Goal: Task Accomplishment & Management: Complete application form

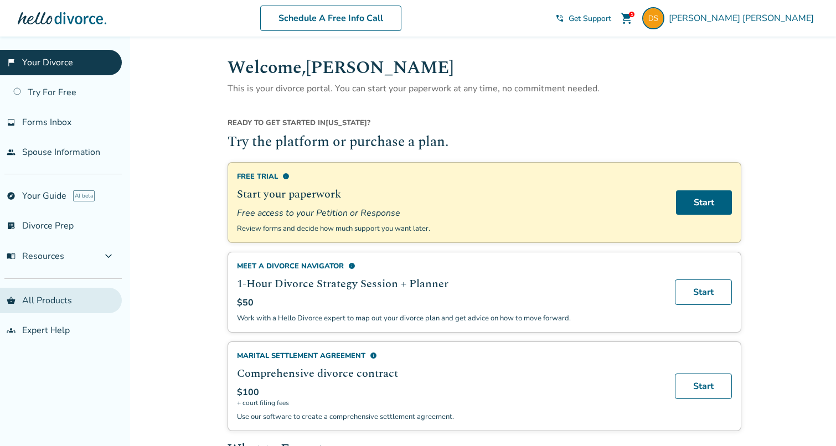
click at [53, 300] on link "shopping_basket All Products" at bounding box center [61, 300] width 122 height 25
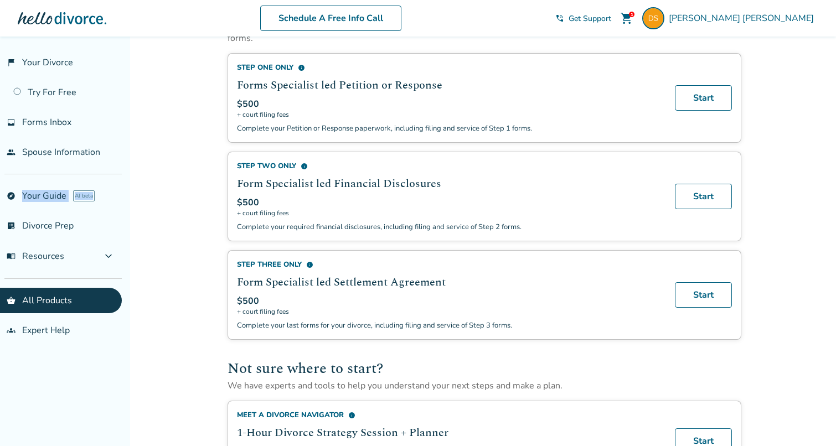
scroll to position [419, 0]
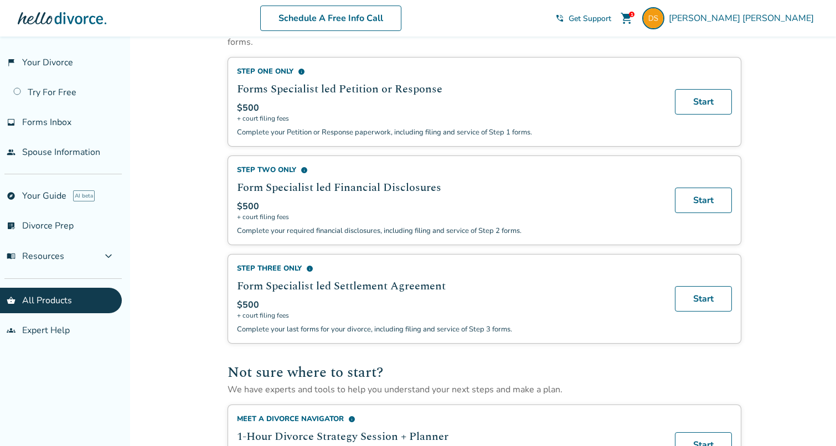
click at [668, 163] on div "DIY Plan info Customized divorce forms + instructions $400 + court filing fees …" at bounding box center [485, 140] width 514 height 887
click at [0, 0] on body "Schedule A Free Info Call Duncan Swezey 1 shopping_cart phone_in_talk Get Suppo…" at bounding box center [418, 130] width 836 height 1098
click at [70, 87] on link "Try For Free" at bounding box center [61, 92] width 122 height 25
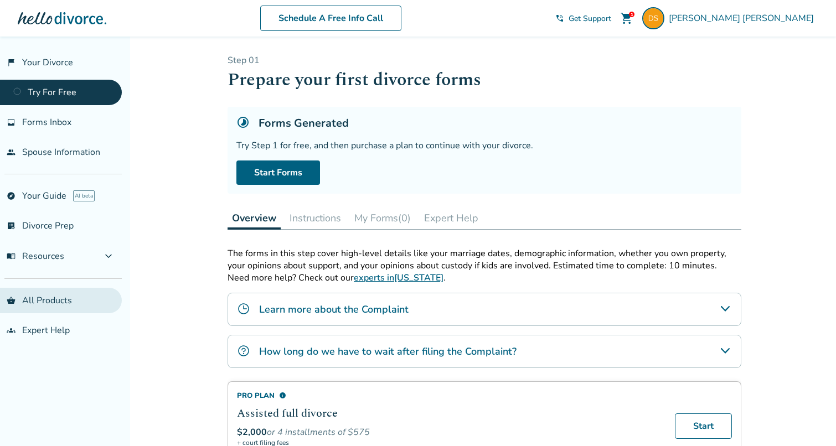
click at [58, 307] on link "shopping_basket All Products" at bounding box center [61, 300] width 122 height 25
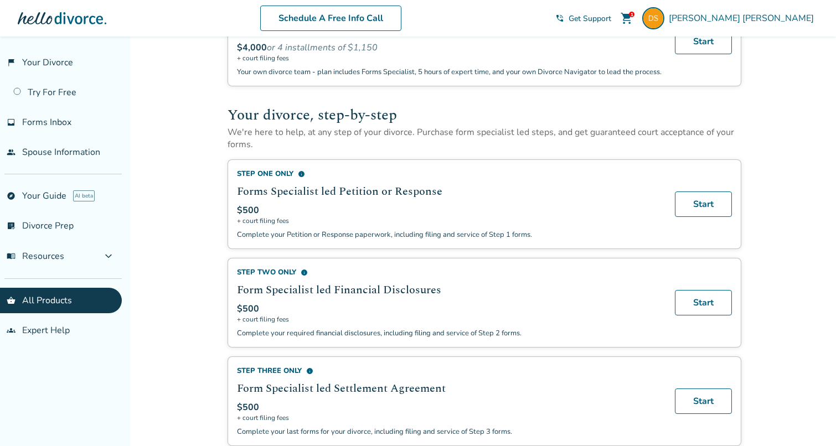
scroll to position [351, 0]
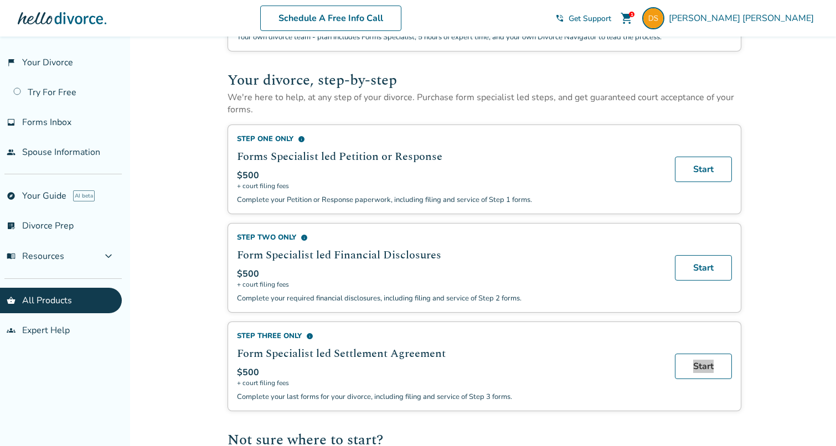
drag, startPoint x: 703, startPoint y: 372, endPoint x: 645, endPoint y: 2, distance: 374.8
click at [0, 0] on body "Schedule A Free Info Call Duncan Swezey 1 shopping_cart phone_in_talk Get Suppo…" at bounding box center [418, 198] width 836 height 1098
click at [50, 339] on link "groups Expert Help" at bounding box center [61, 330] width 122 height 25
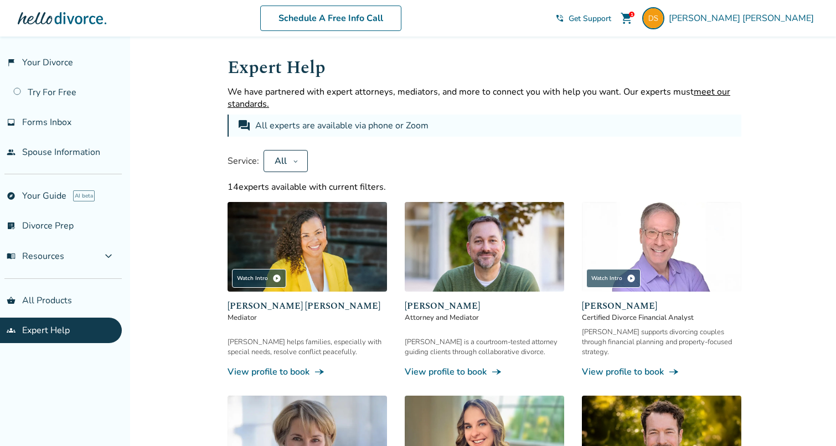
click at [291, 163] on button "All" at bounding box center [286, 161] width 44 height 22
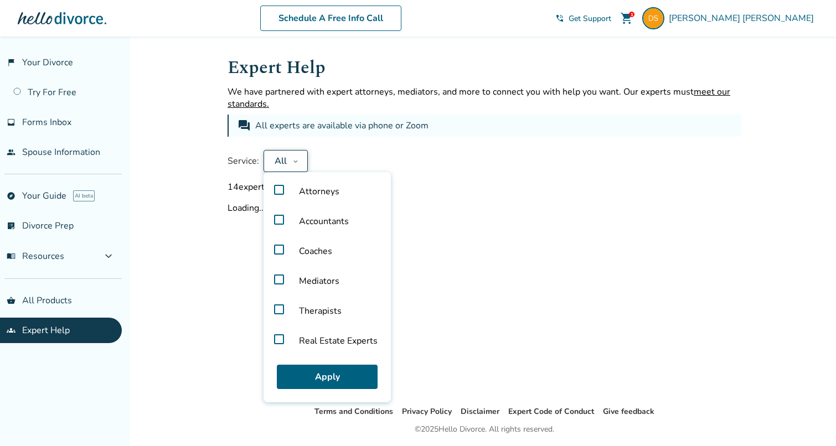
click at [277, 192] on label "Attorneys" at bounding box center [327, 192] width 118 height 30
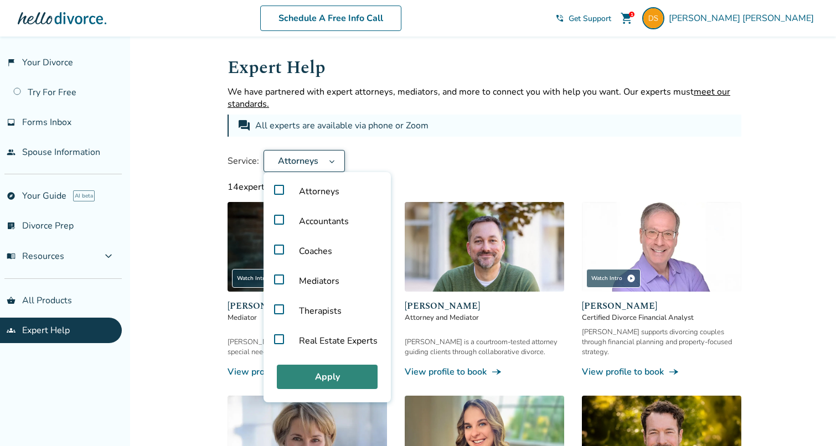
click at [339, 380] on button "Apply" at bounding box center [327, 377] width 101 height 24
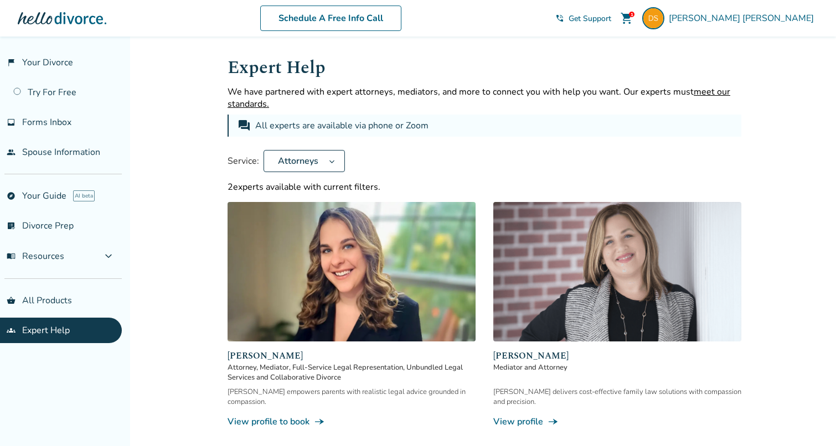
click at [317, 164] on span "Attorneys" at bounding box center [297, 161] width 49 height 12
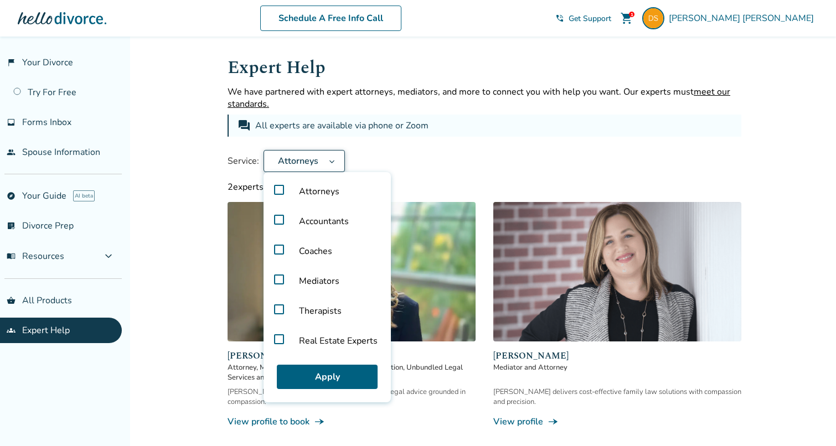
click at [277, 189] on label "Attorneys" at bounding box center [327, 192] width 118 height 30
click at [318, 376] on button "Apply" at bounding box center [327, 377] width 101 height 24
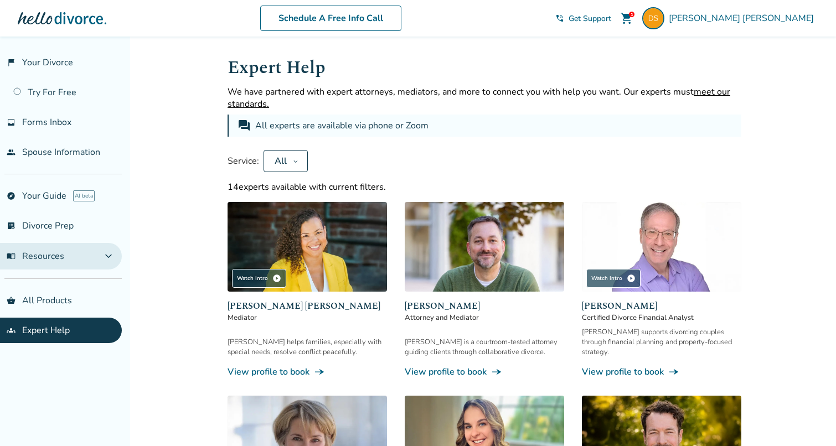
click at [94, 254] on button "menu_book Resources expand_more" at bounding box center [61, 256] width 122 height 27
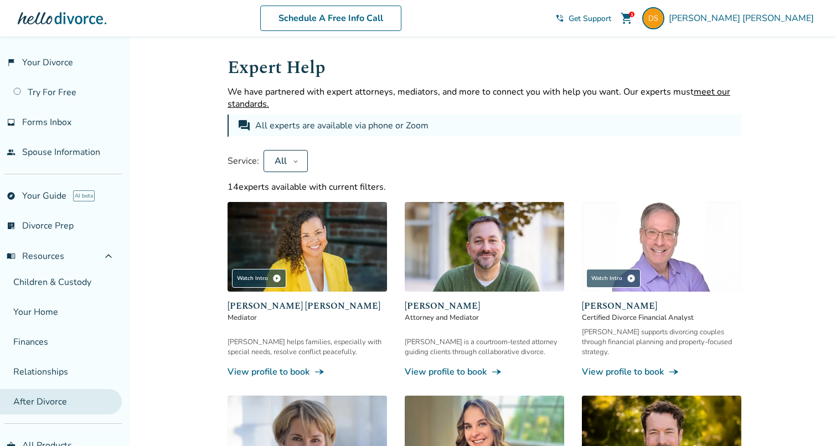
click at [55, 395] on link "After Divorce" at bounding box center [61, 401] width 122 height 25
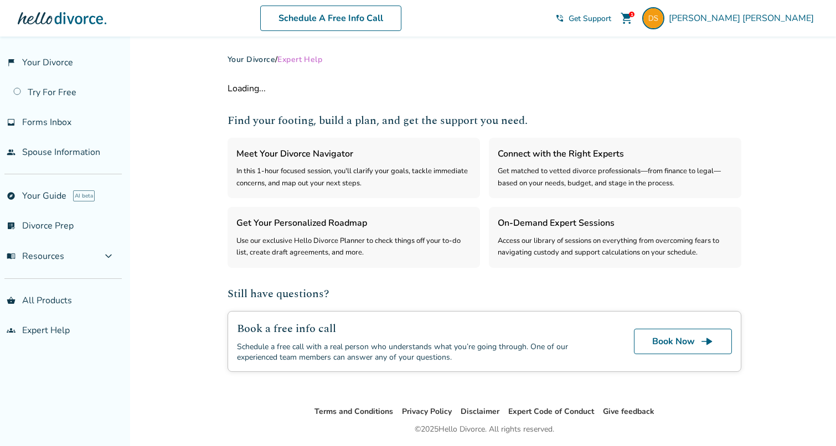
select select "***"
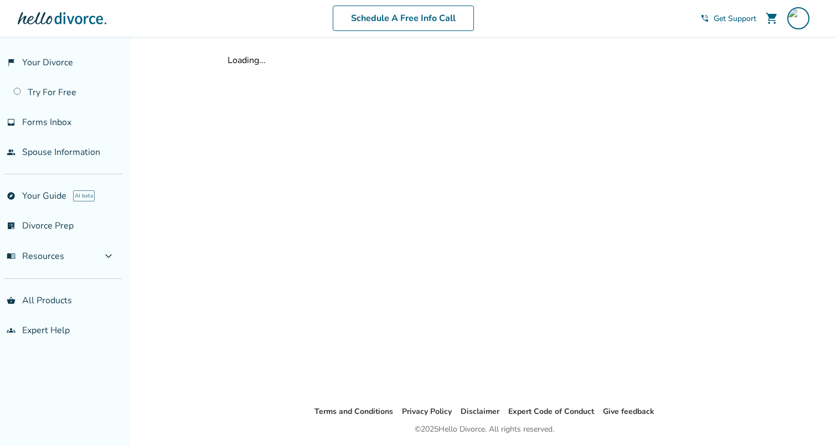
click at [495, 135] on div "Loading..." at bounding box center [484, 221] width 531 height 369
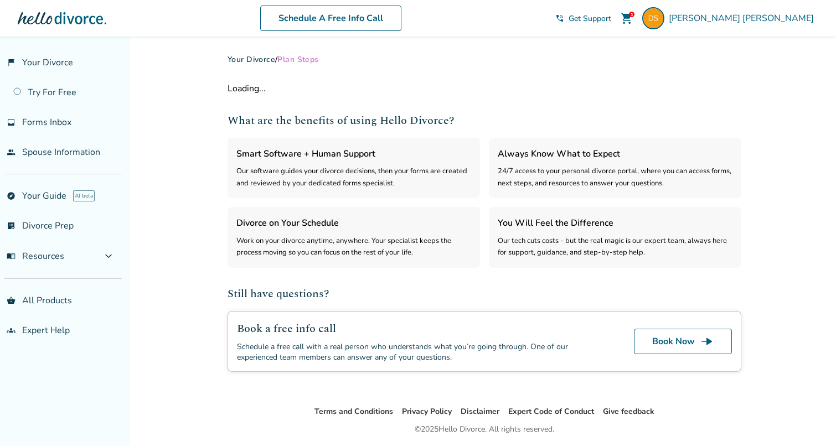
select select "***"
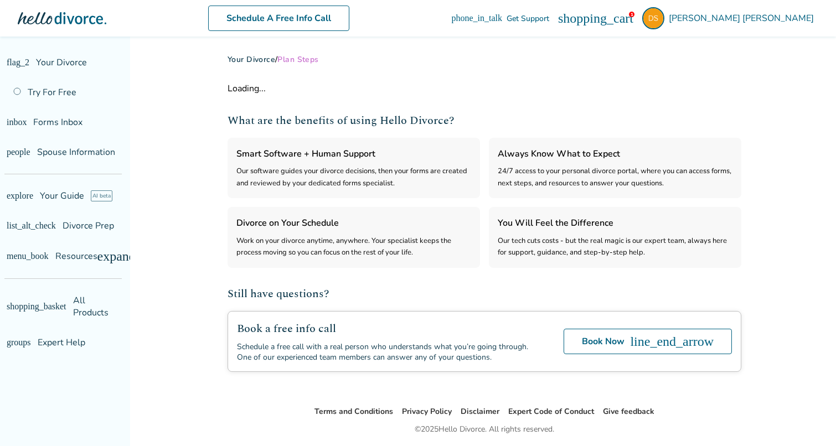
select select "***"
